Goal: Task Accomplishment & Management: Manage account settings

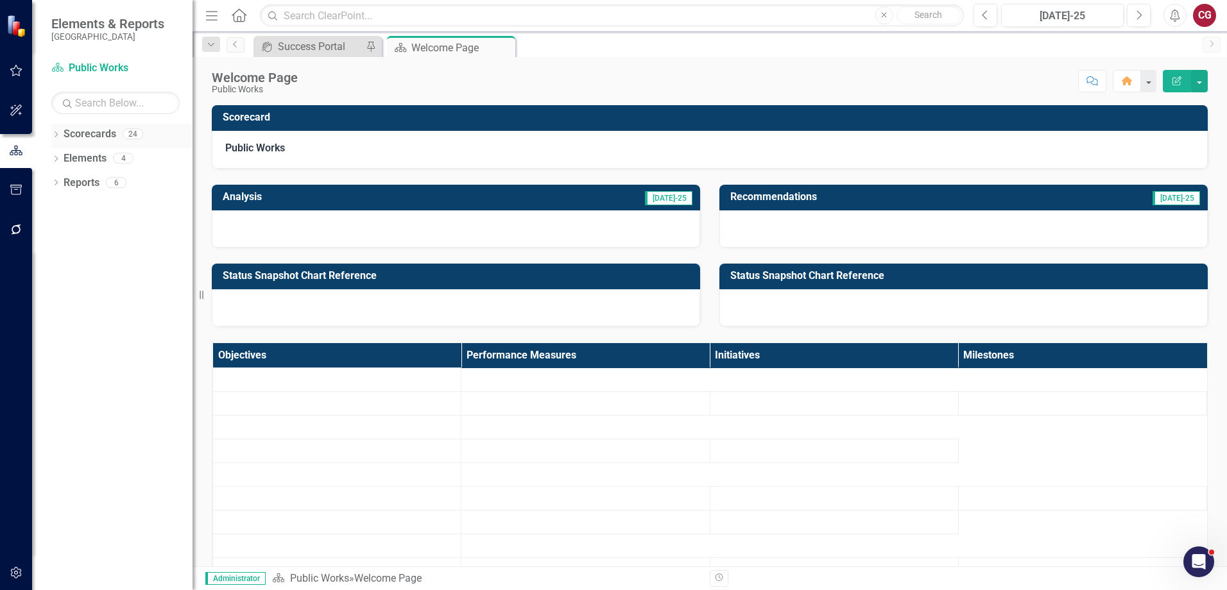
click at [56, 134] on icon "Dropdown" at bounding box center [55, 135] width 9 height 7
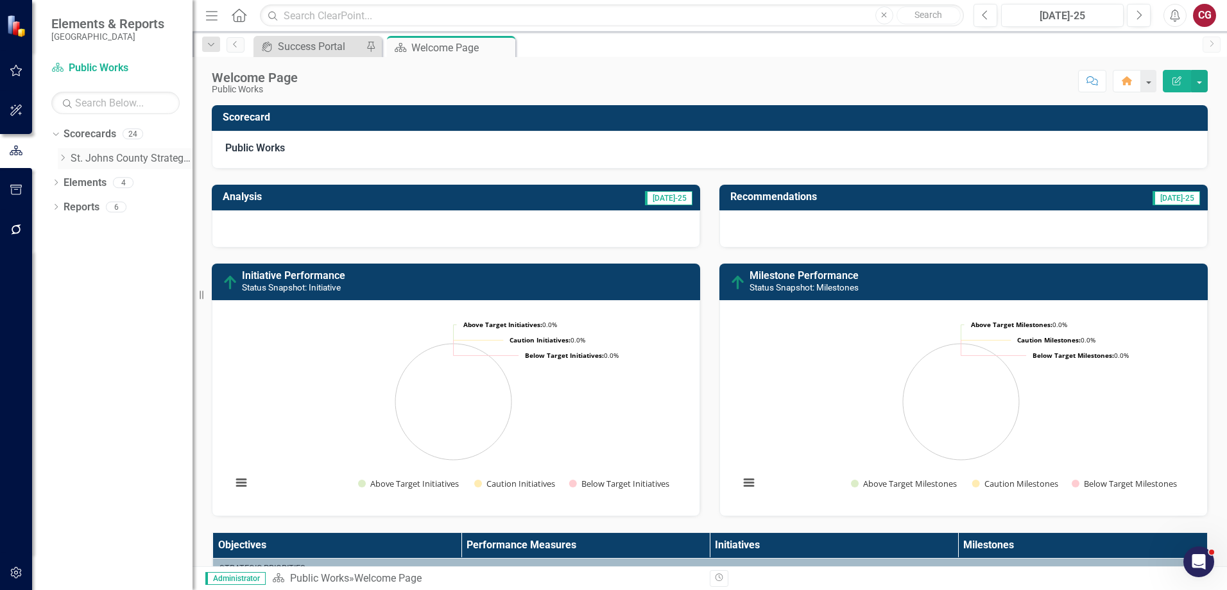
click at [62, 157] on icon "Dropdown" at bounding box center [63, 158] width 10 height 8
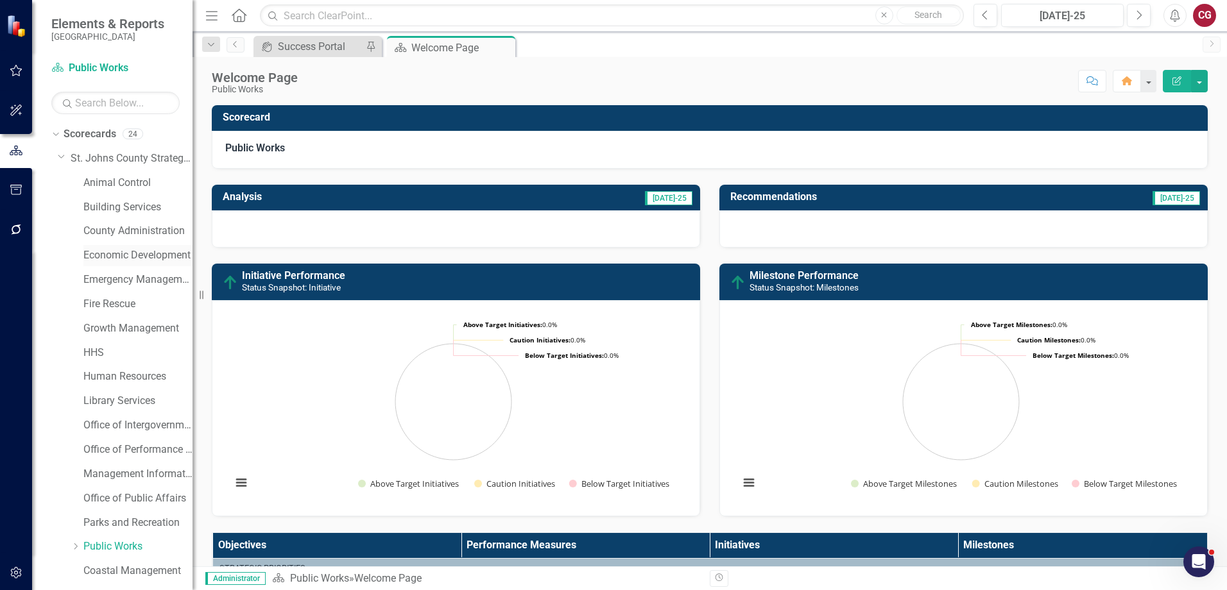
click at [107, 250] on link "Economic Development" at bounding box center [137, 255] width 109 height 15
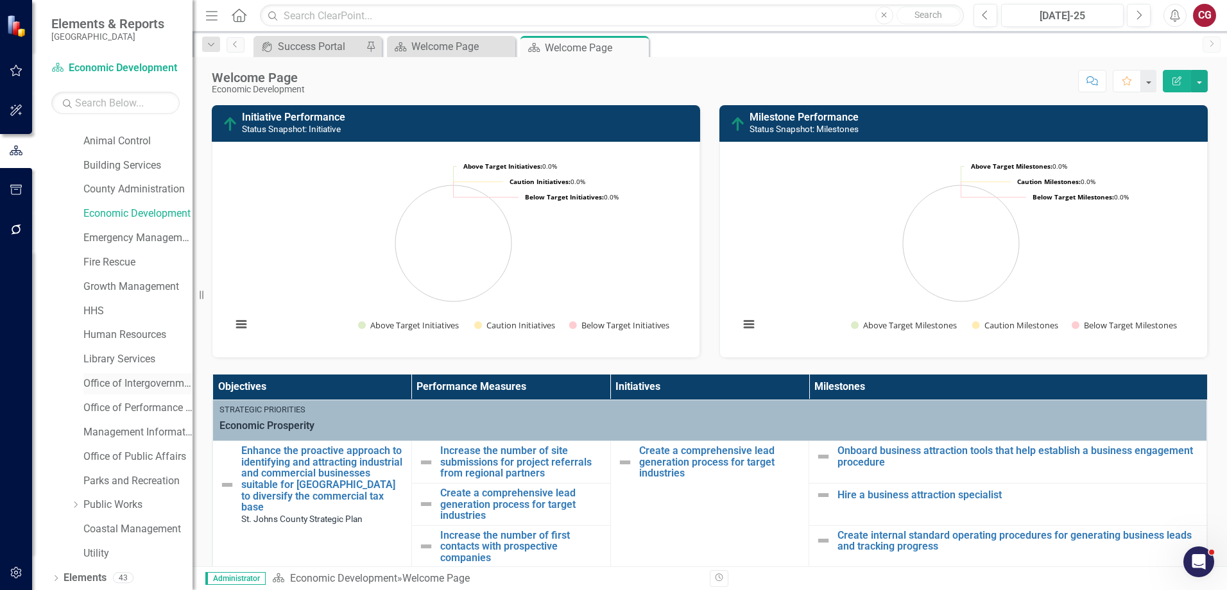
scroll to position [64, 0]
drag, startPoint x: 140, startPoint y: 423, endPoint x: 40, endPoint y: 508, distance: 131.5
click at [40, 508] on div "Dropdown Scorecards 24 Dropdown [GEOGRAPHIC_DATA] Strategic Plan Animal Control…" at bounding box center [112, 357] width 160 height 466
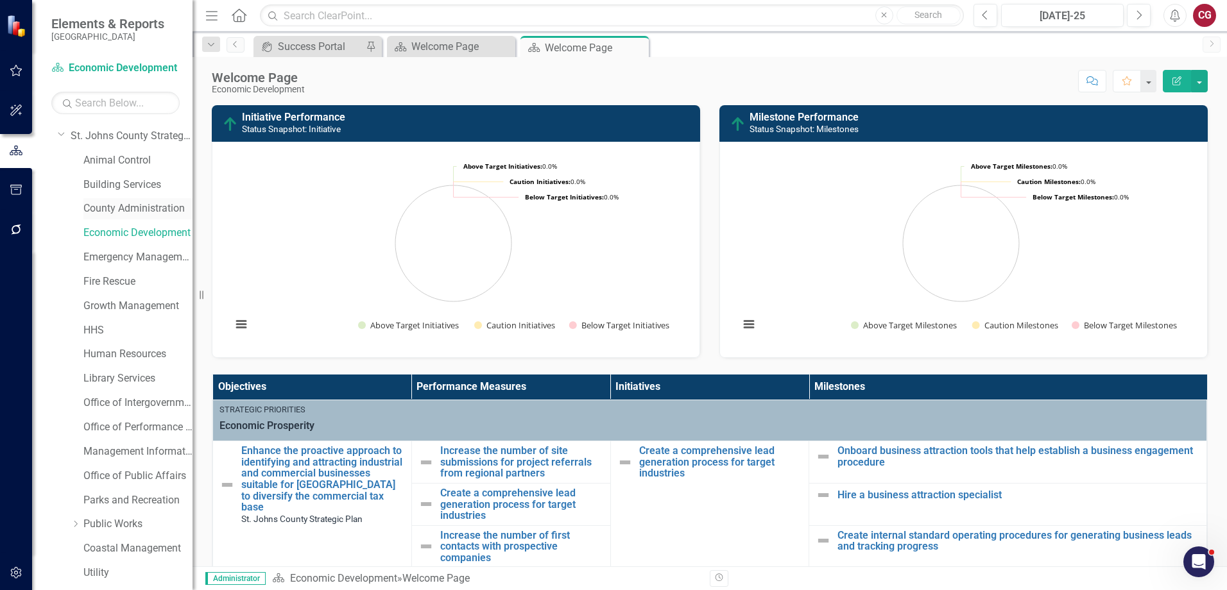
scroll to position [0, 0]
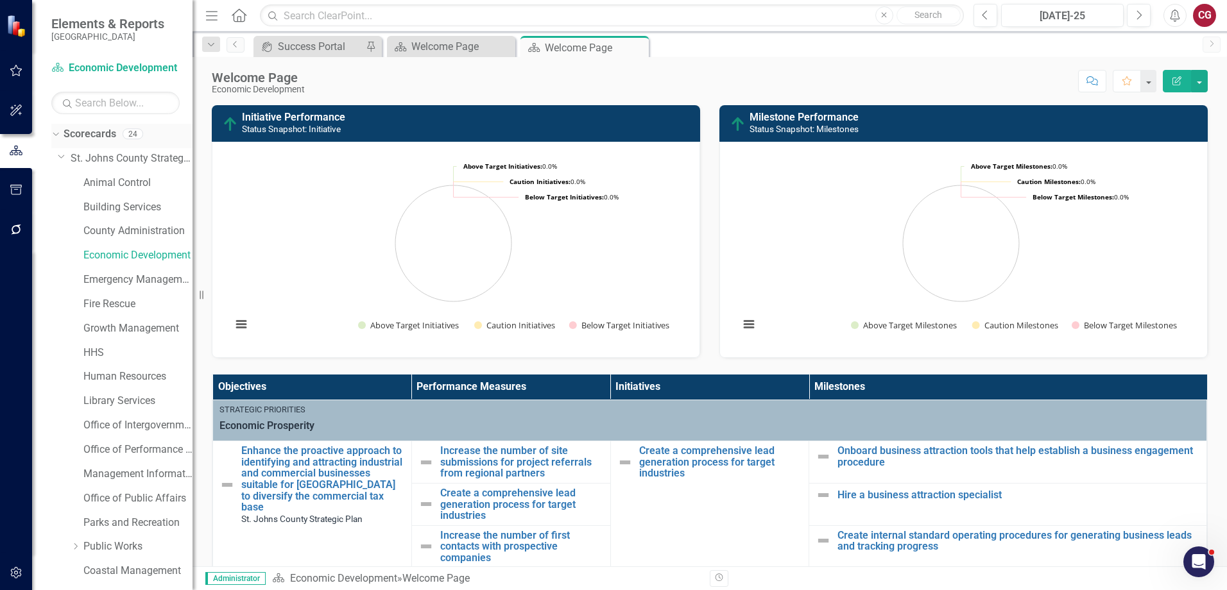
click at [93, 132] on link "Scorecards" at bounding box center [90, 134] width 53 height 15
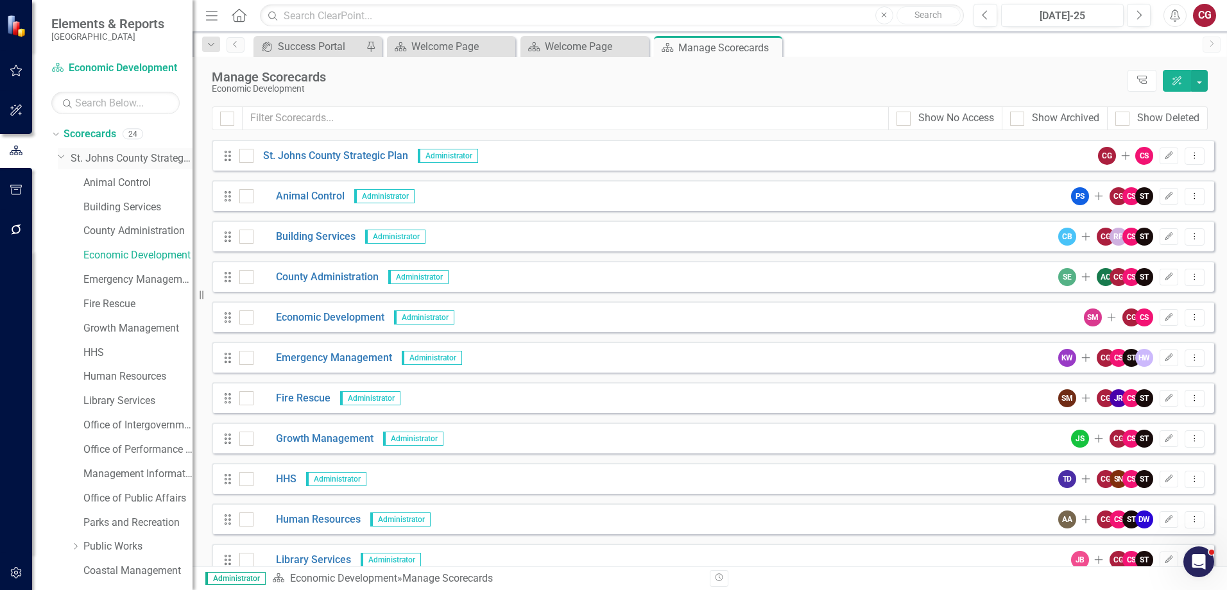
click at [92, 155] on link "St. Johns County Strategic Plan" at bounding box center [132, 158] width 122 height 15
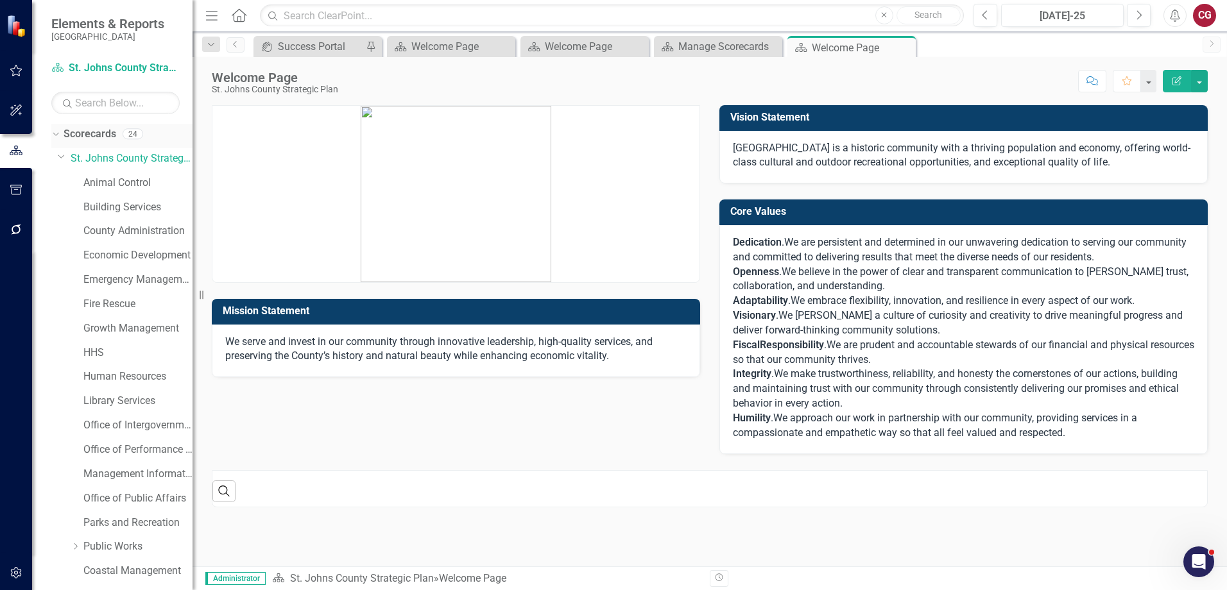
click at [72, 137] on link "Scorecards" at bounding box center [90, 134] width 53 height 15
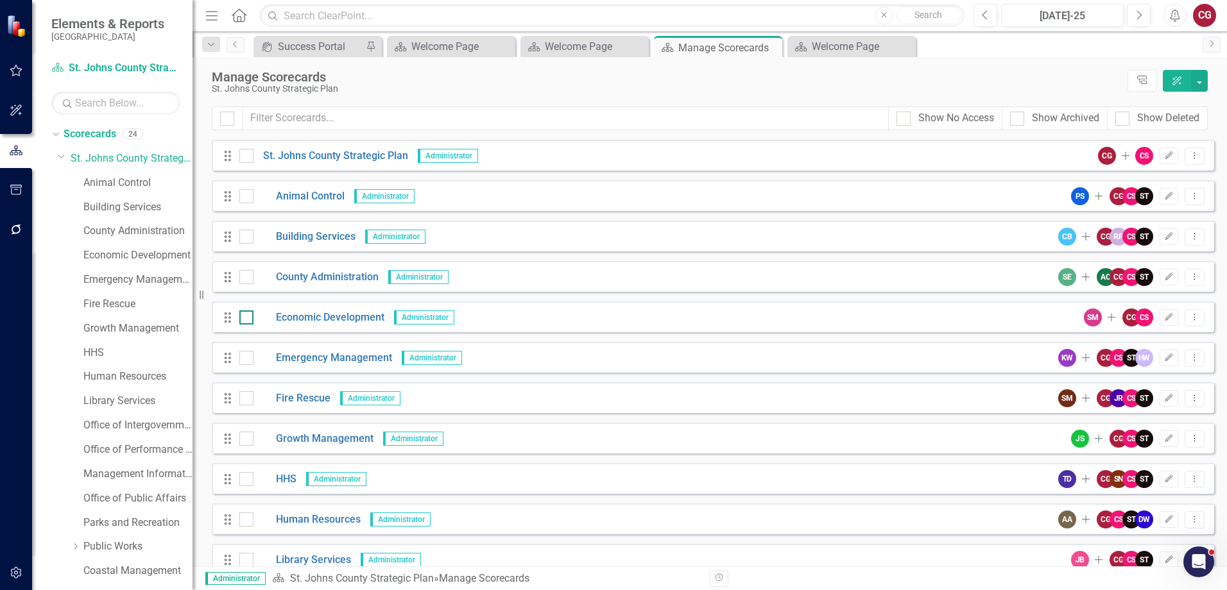
click at [248, 323] on div at bounding box center [246, 318] width 14 height 14
click at [248, 319] on input "checkbox" at bounding box center [243, 315] width 8 height 8
checkbox input "true"
click at [1200, 80] on button "button" at bounding box center [1199, 81] width 17 height 22
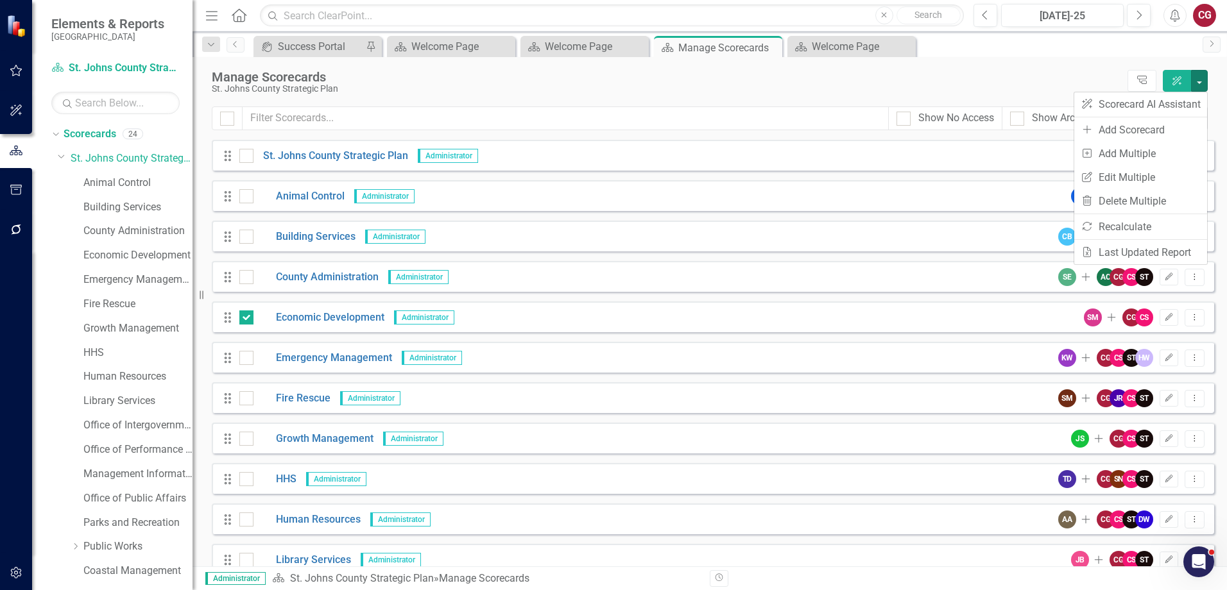
click at [861, 83] on div "Manage Scorecards" at bounding box center [666, 77] width 909 height 14
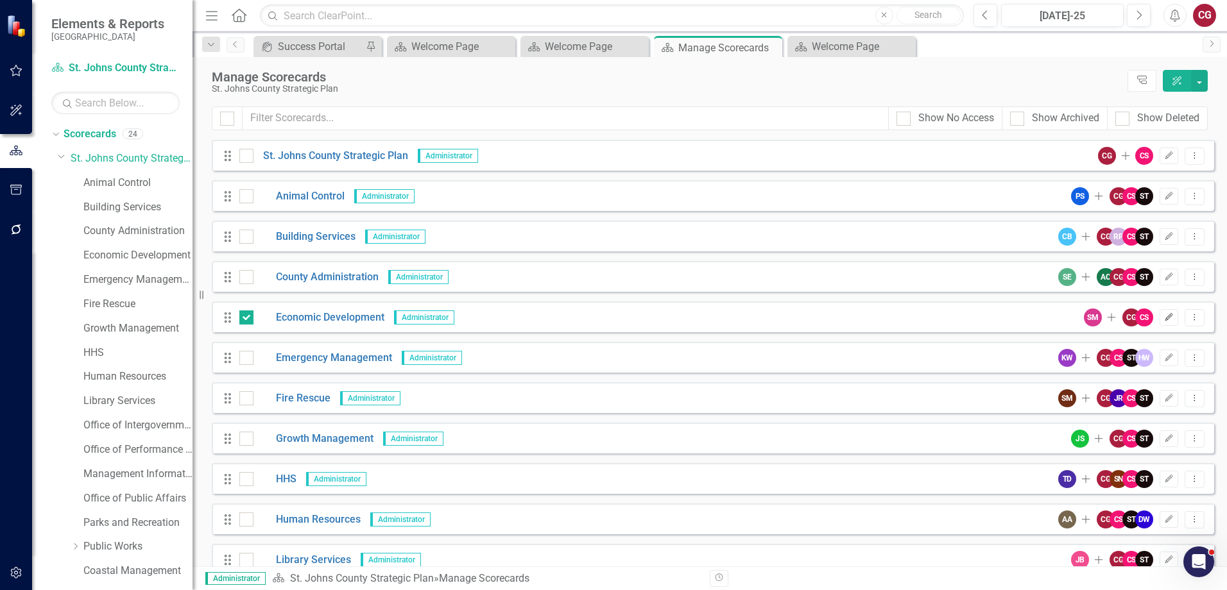
click at [1164, 320] on icon "Edit" at bounding box center [1169, 318] width 10 height 8
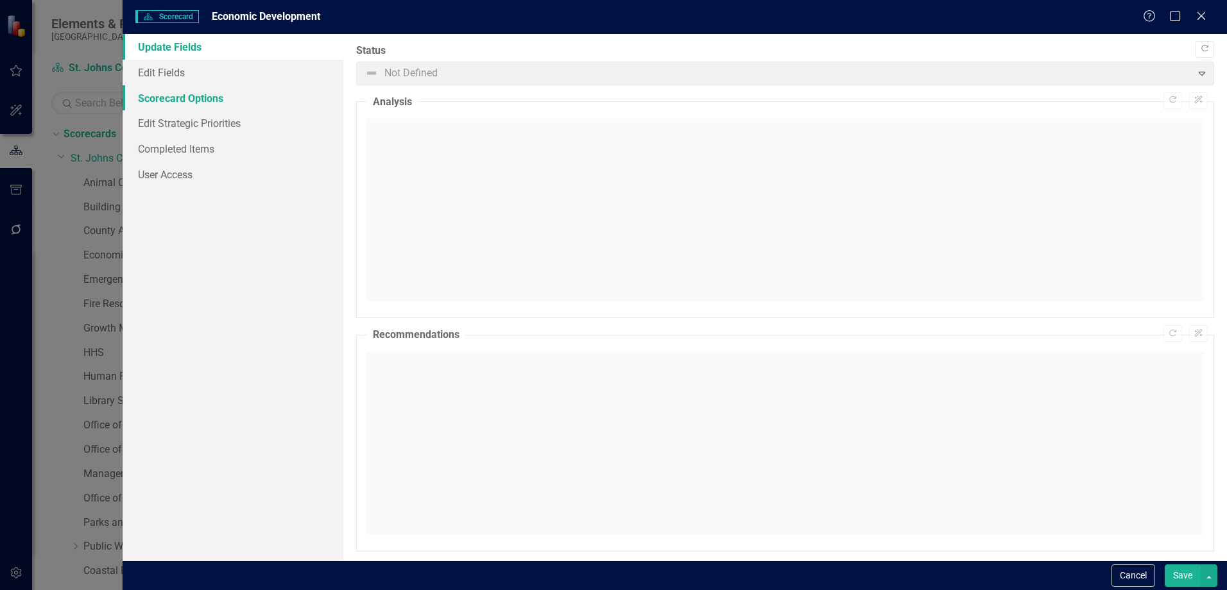
click at [200, 102] on link "Scorecard Options" at bounding box center [233, 98] width 221 height 26
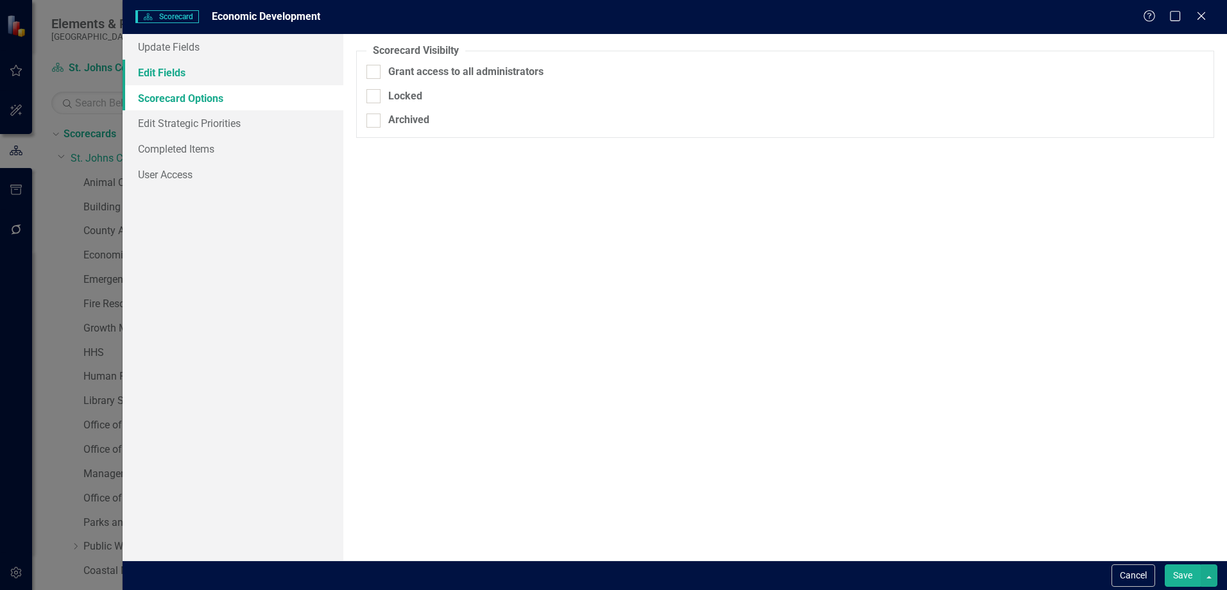
click at [164, 74] on link "Edit Fields" at bounding box center [233, 73] width 221 height 26
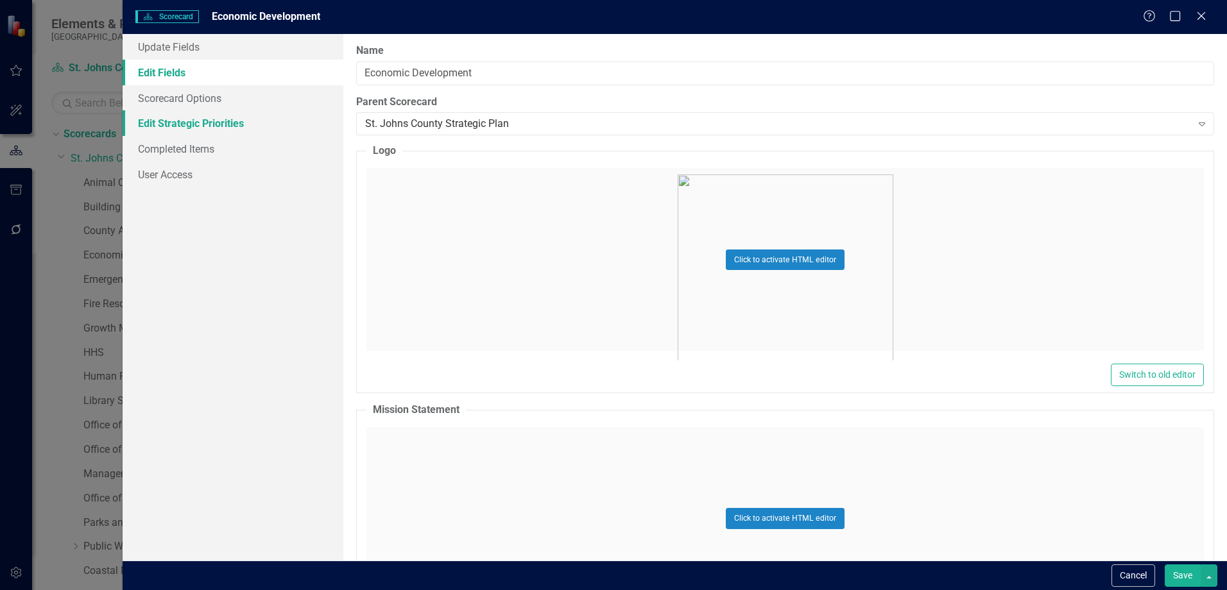
click at [189, 127] on link "Edit Strategic Priorities" at bounding box center [233, 123] width 221 height 26
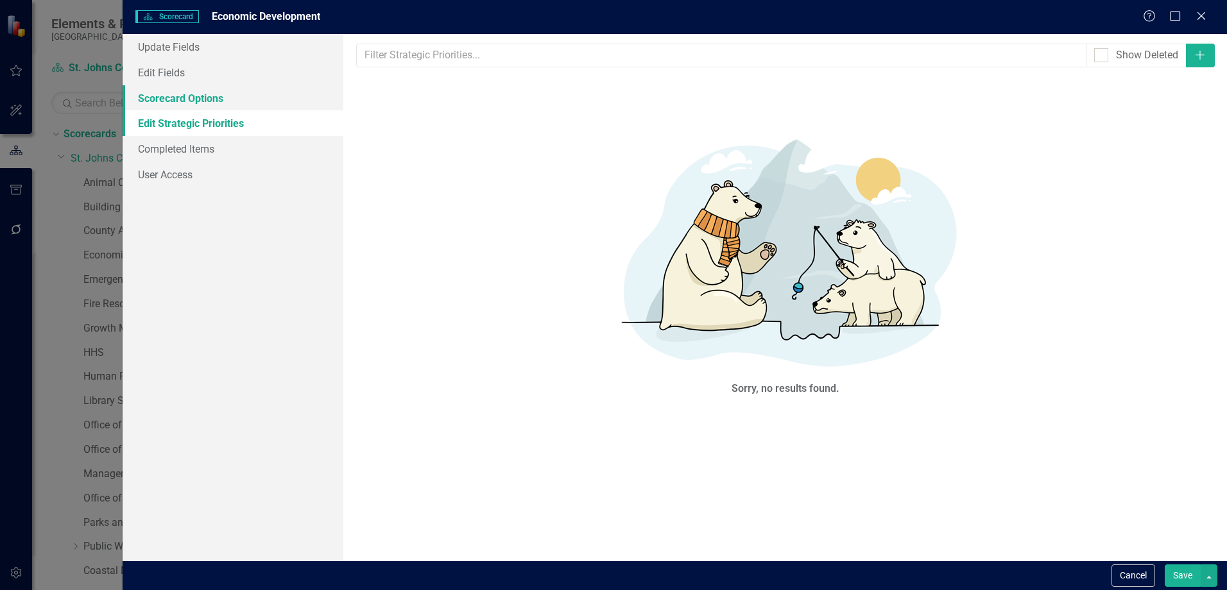
click at [153, 98] on link "Scorecard Options" at bounding box center [233, 98] width 221 height 26
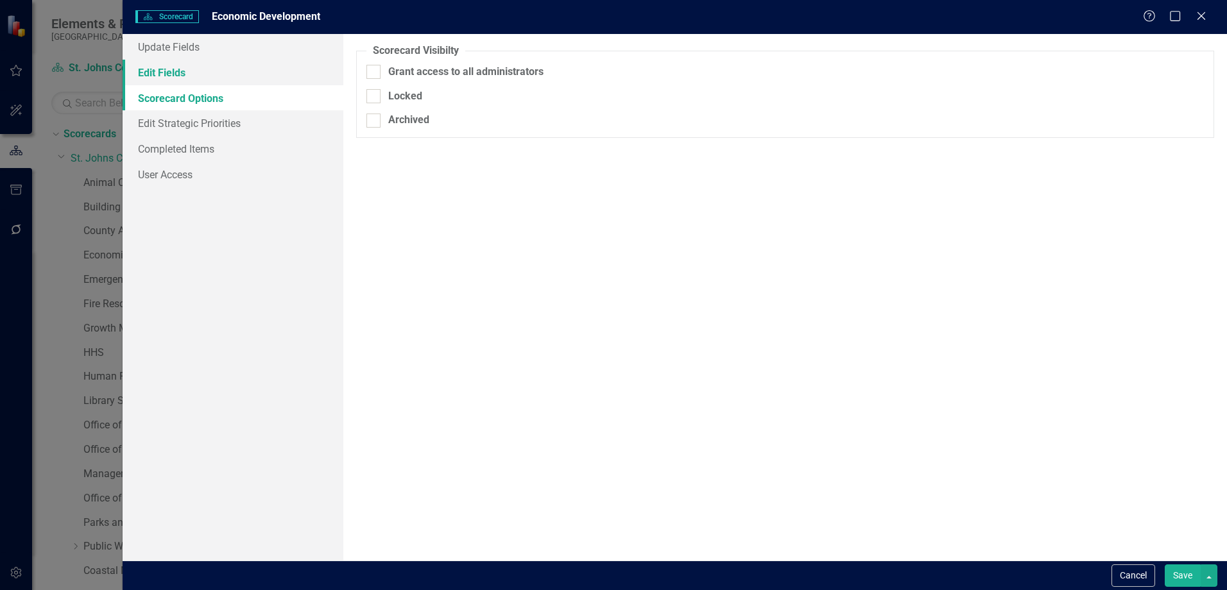
click at [185, 65] on link "Edit Fields" at bounding box center [233, 73] width 221 height 26
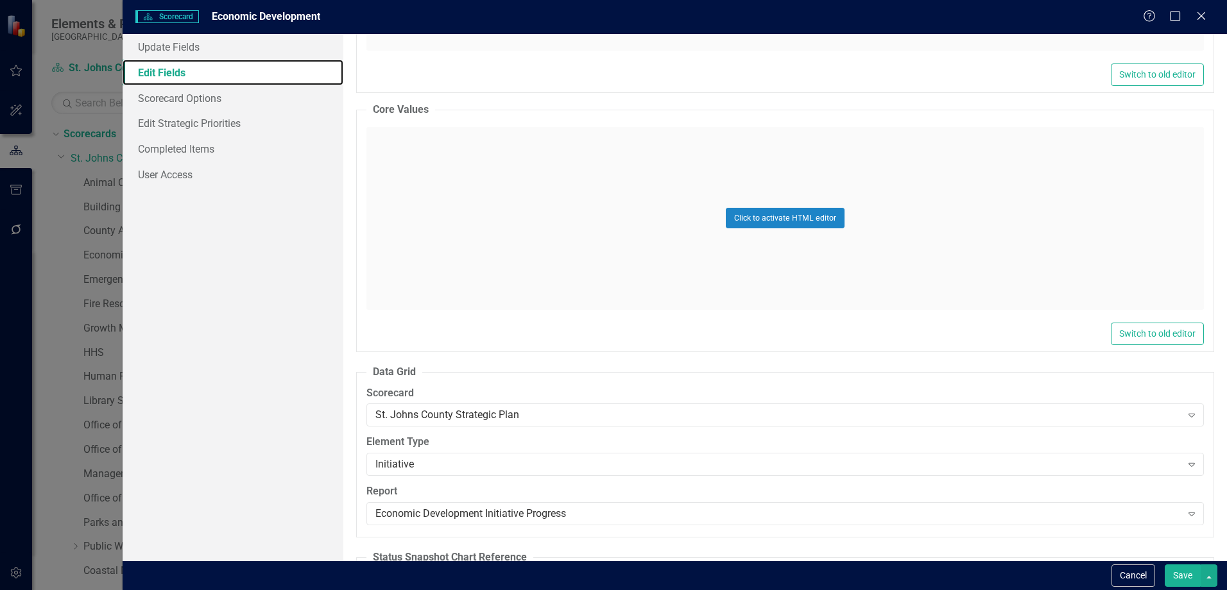
scroll to position [834, 0]
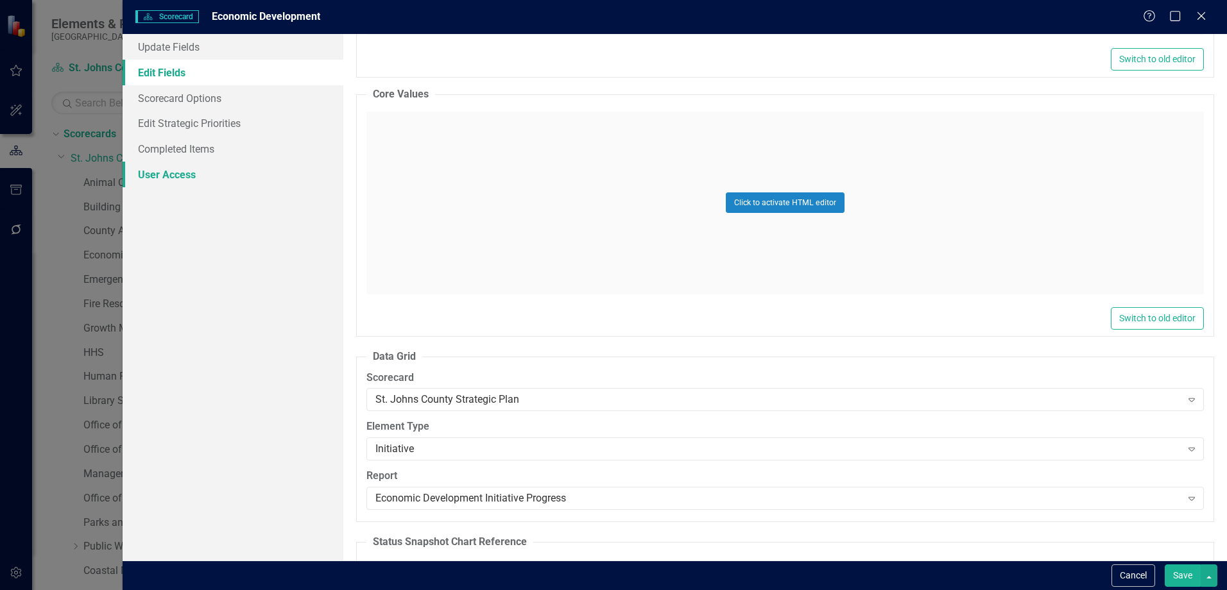
click at [175, 171] on link "User Access" at bounding box center [233, 175] width 221 height 26
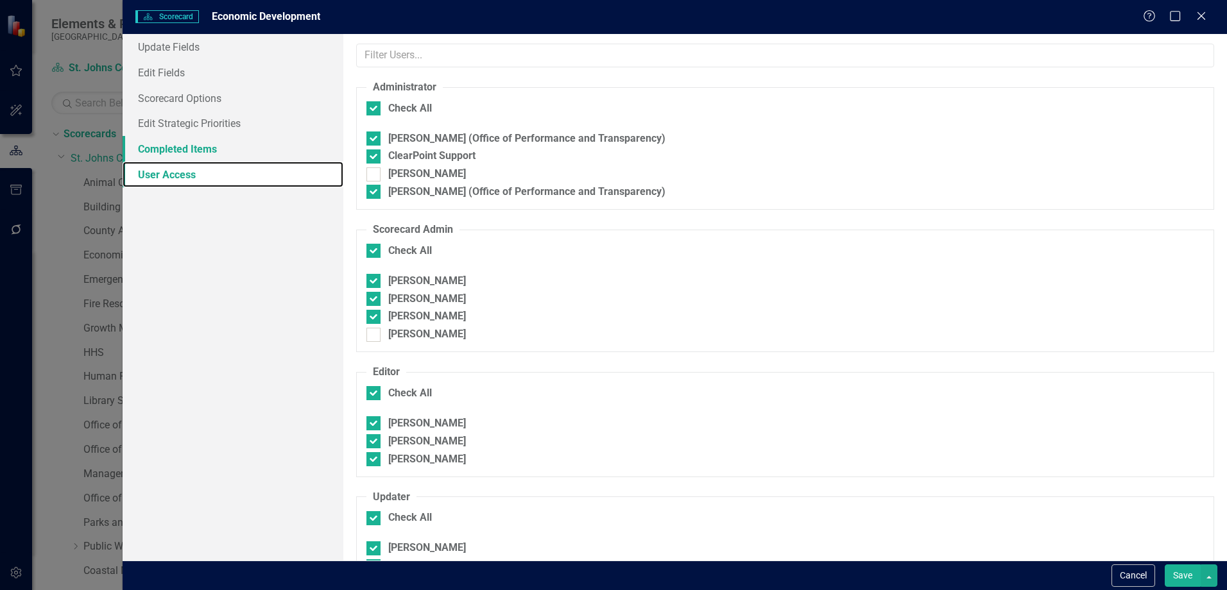
checkbox input "false"
click at [169, 150] on link "Completed Items" at bounding box center [233, 149] width 221 height 26
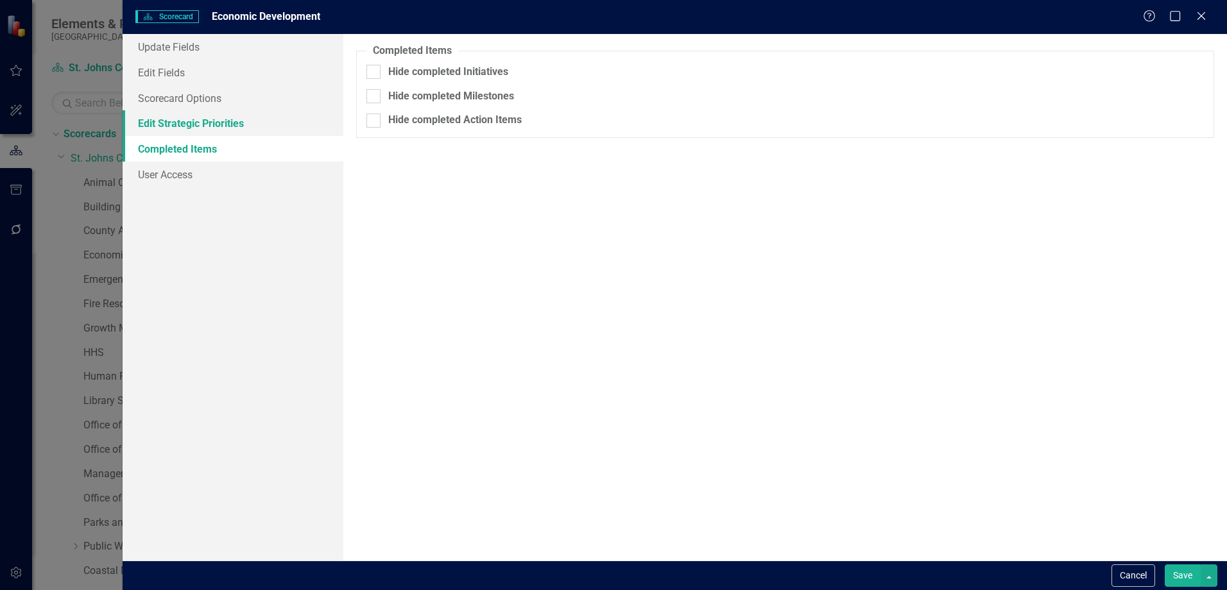
click at [175, 120] on link "Edit Strategic Priorities" at bounding box center [233, 123] width 221 height 26
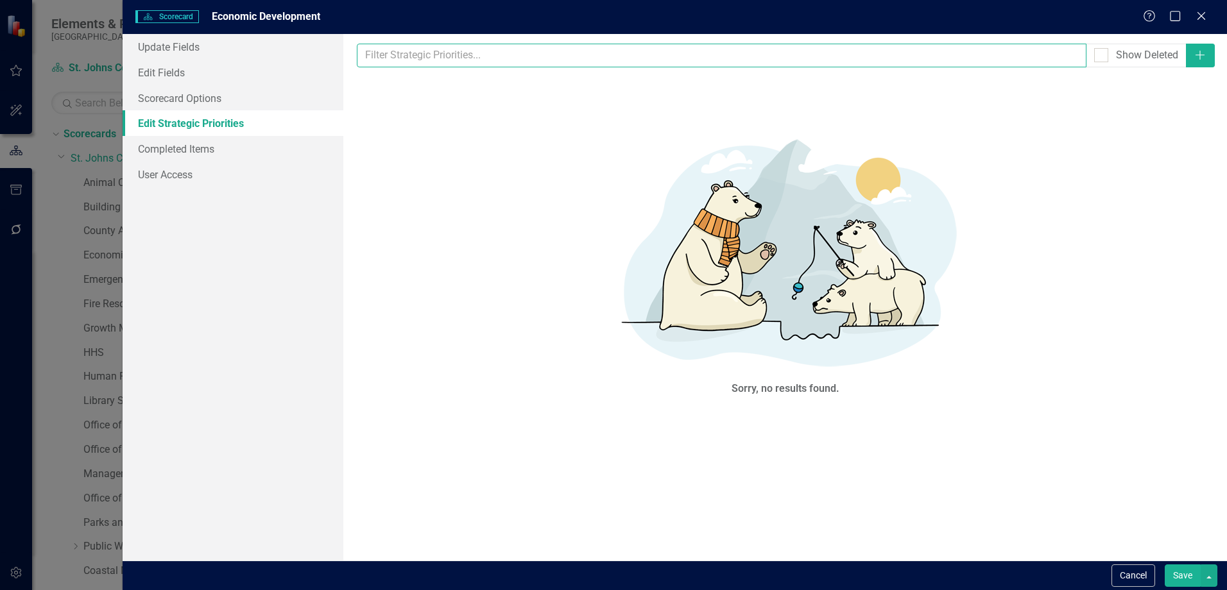
click at [424, 56] on input "text" at bounding box center [721, 56] width 729 height 24
click at [473, 51] on input "text" at bounding box center [721, 56] width 729 height 24
click at [1119, 571] on button "Cancel" at bounding box center [1133, 576] width 44 height 22
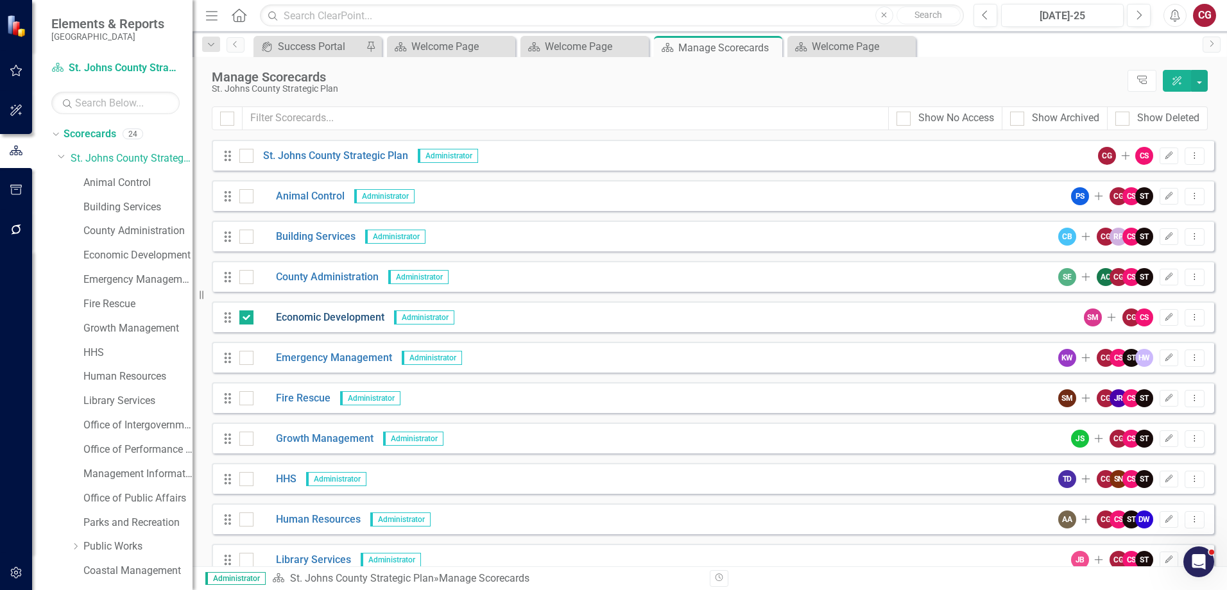
click at [318, 316] on link "Economic Development" at bounding box center [318, 318] width 131 height 15
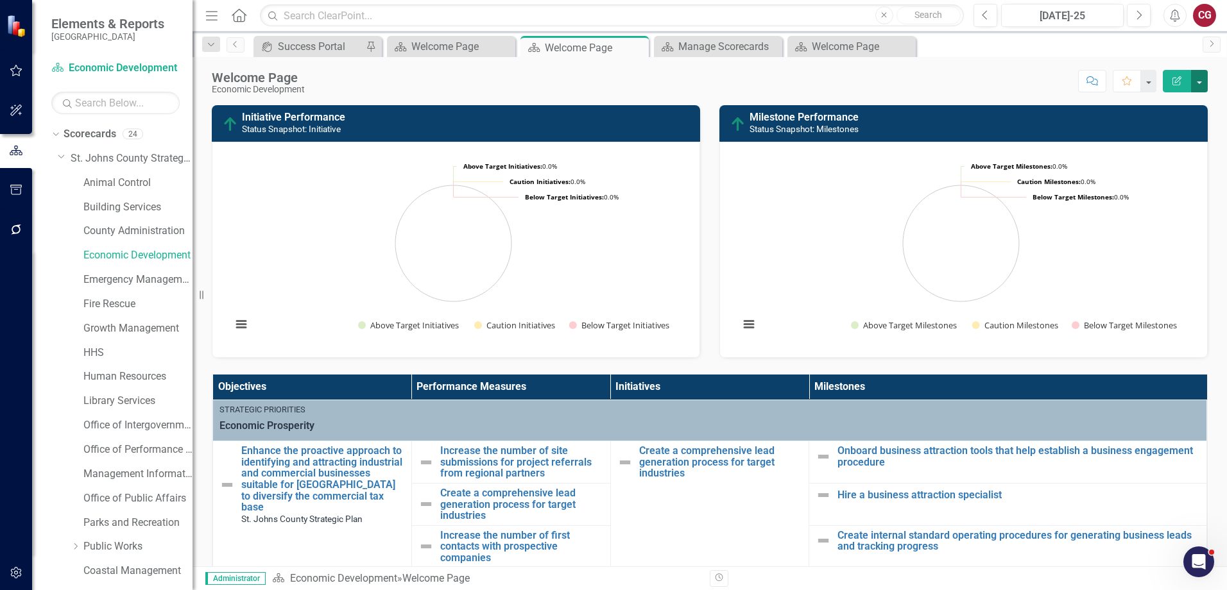
click at [1200, 81] on button "button" at bounding box center [1199, 81] width 17 height 22
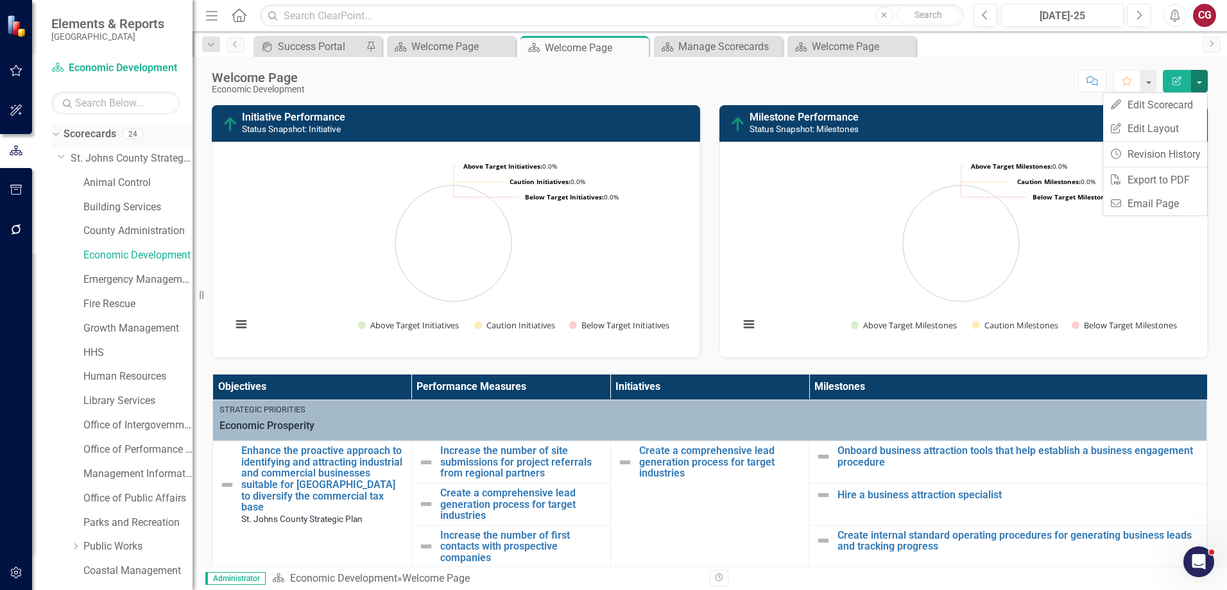
click at [89, 129] on link "Scorecards" at bounding box center [90, 134] width 53 height 15
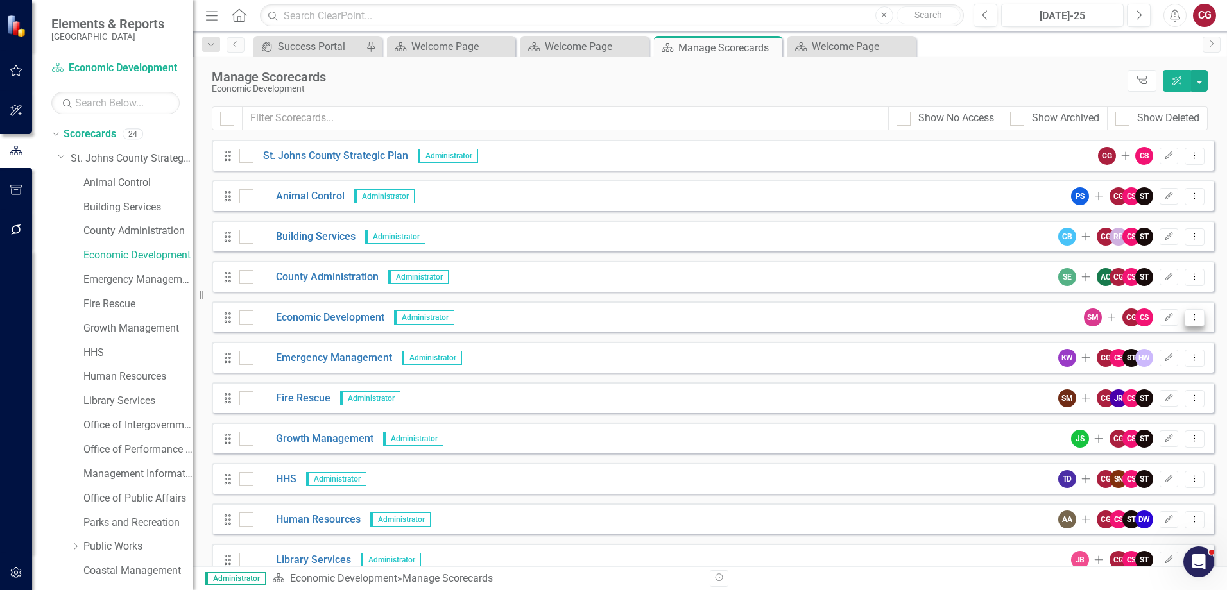
click at [1189, 319] on icon "Dropdown Menu" at bounding box center [1194, 317] width 11 height 8
click at [1159, 390] on link "Copy Forward Copy Forward Scorecard" at bounding box center [1123, 387] width 142 height 24
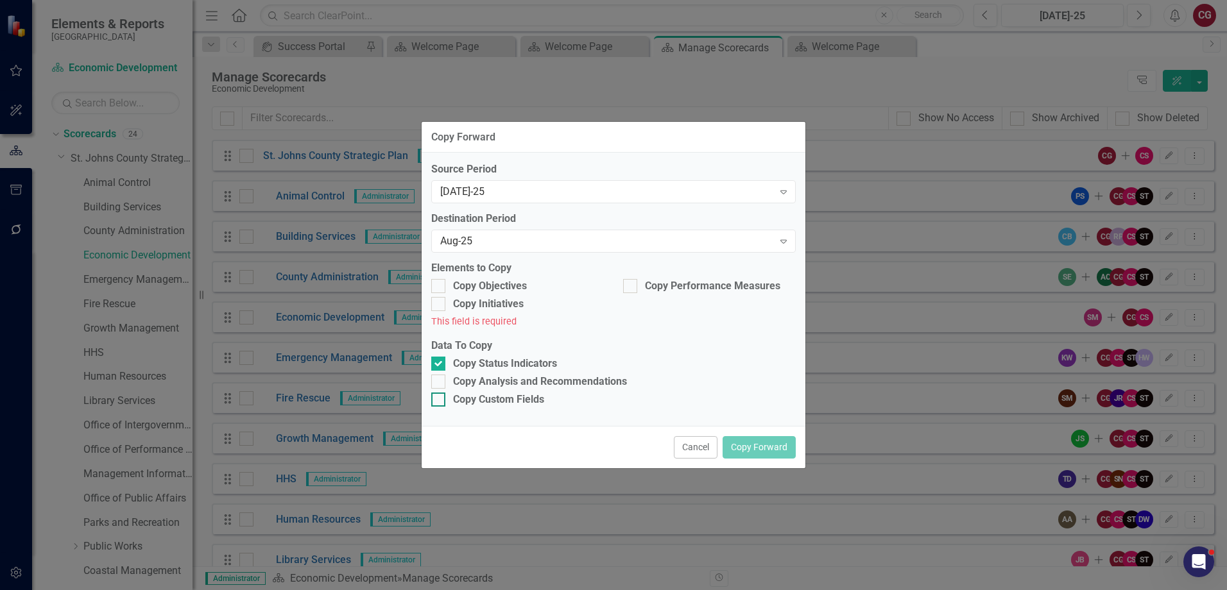
click at [439, 402] on div at bounding box center [438, 400] width 14 height 14
click at [439, 401] on input "Copy Custom Fields" at bounding box center [435, 397] width 8 height 8
click at [439, 399] on div at bounding box center [438, 400] width 14 height 14
click at [439, 399] on input "Copy Custom Fields" at bounding box center [435, 397] width 8 height 8
checkbox input "false"
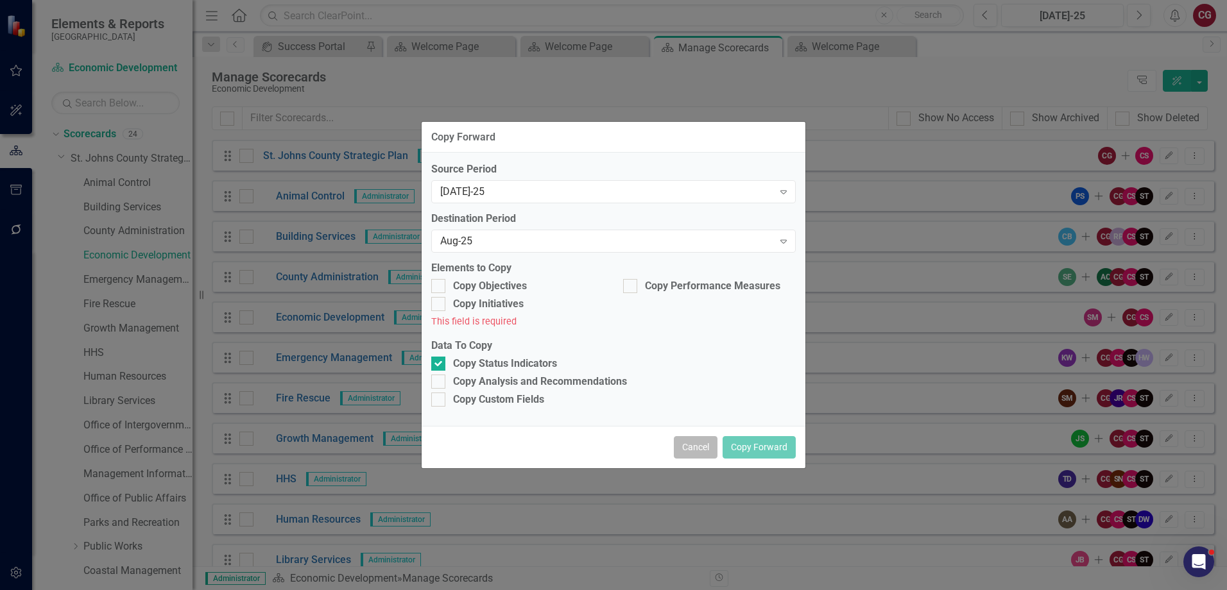
click at [691, 454] on button "Cancel" at bounding box center [696, 447] width 44 height 22
